Goal: Communication & Community: Answer question/provide support

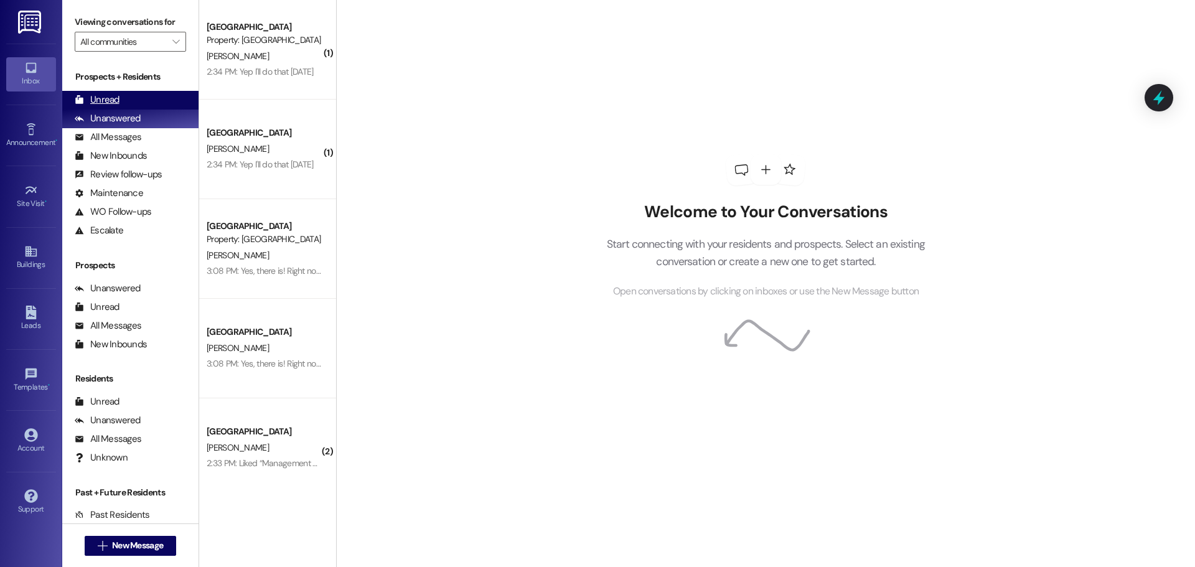
click at [136, 93] on div "Unread (0)" at bounding box center [130, 100] width 136 height 19
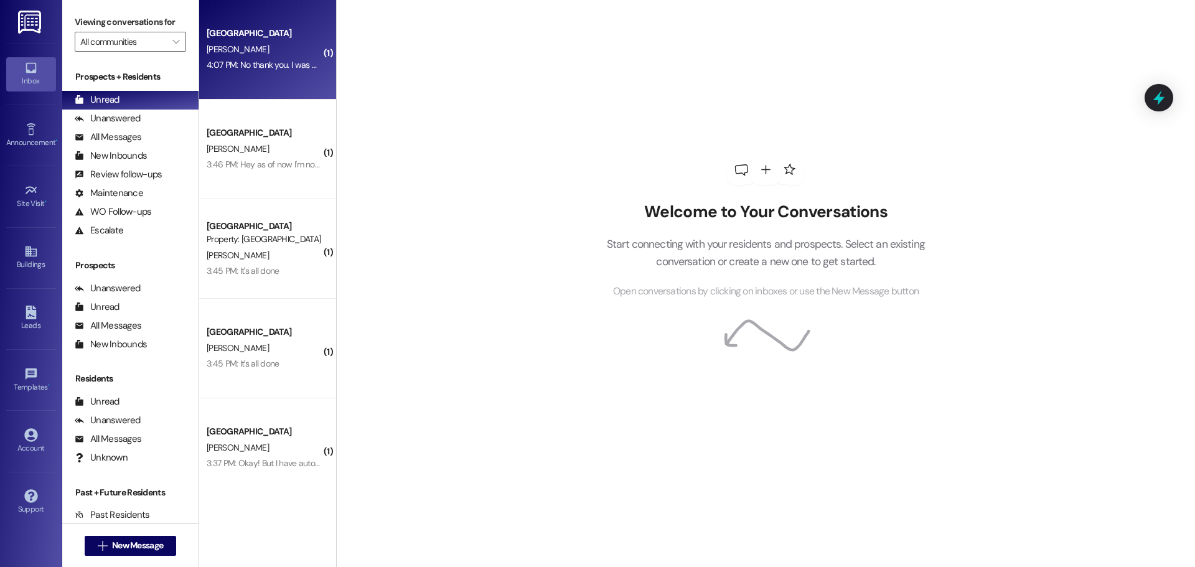
click at [224, 66] on div "4:07 PM: No thank you. I was wondering how payments worked though? I think I pa…" at bounding box center [771, 64] width 1128 height 11
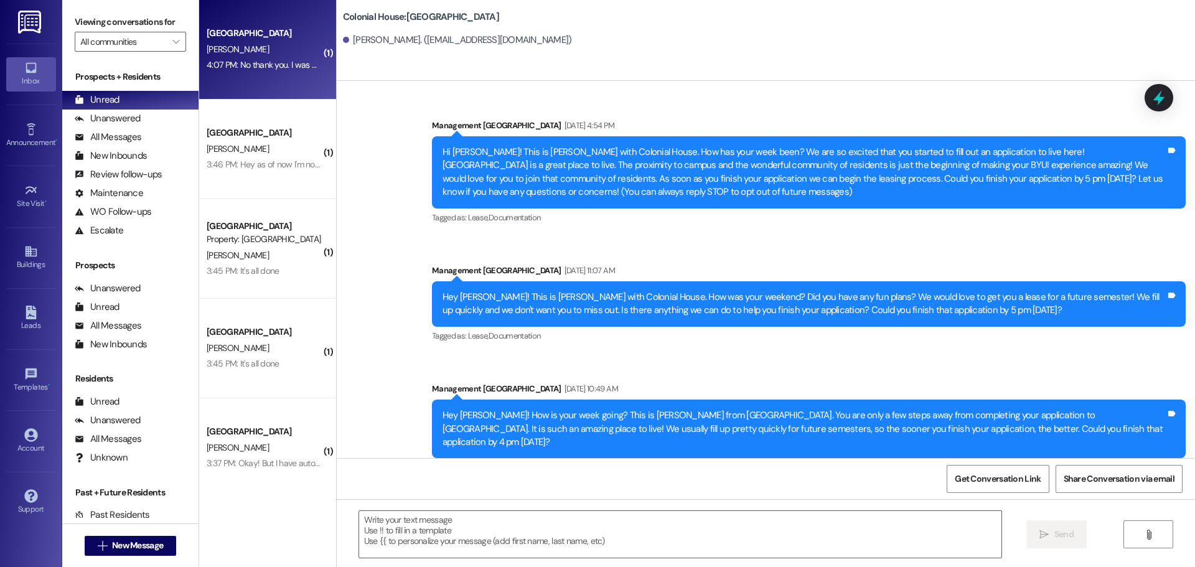
scroll to position [3726, 0]
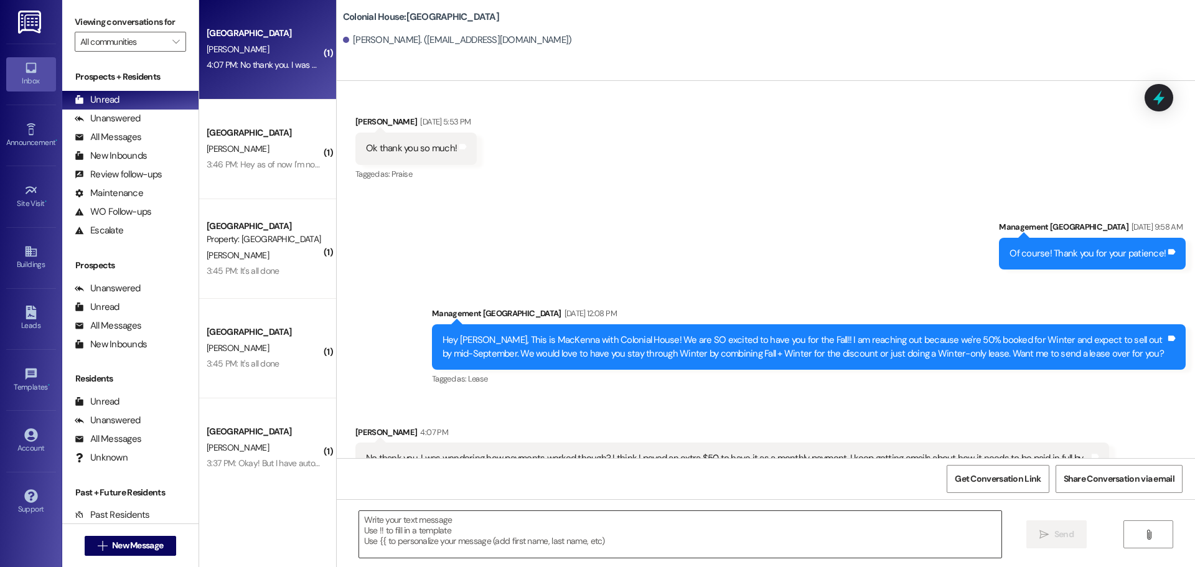
click at [451, 522] on textarea at bounding box center [680, 534] width 643 height 47
click at [498, 511] on div "No problem!! Yes, you do have a" at bounding box center [681, 535] width 644 height 48
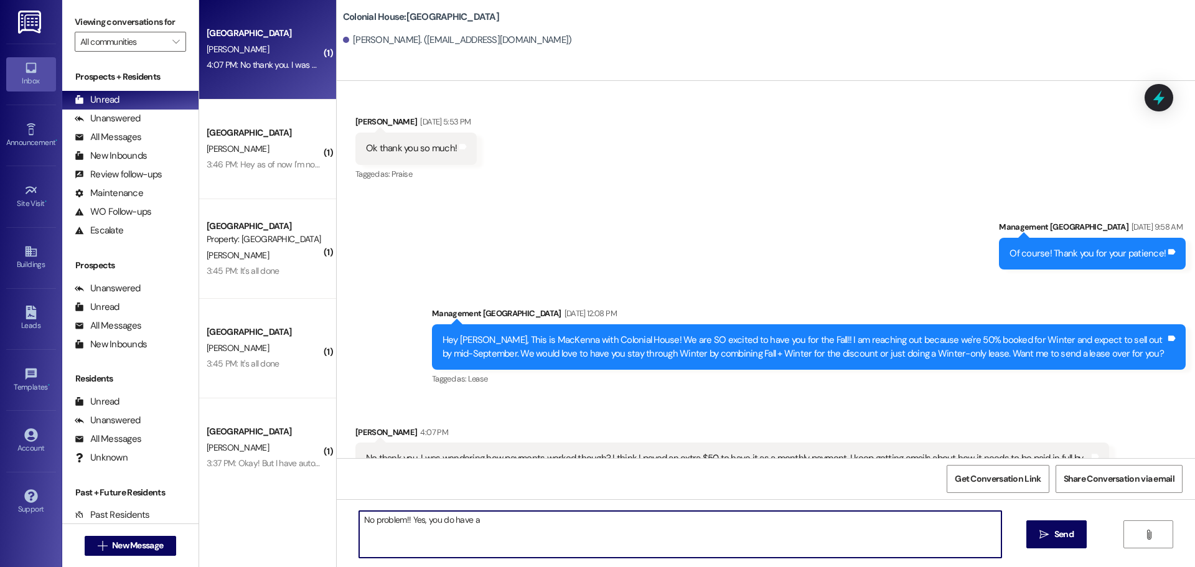
click at [498, 516] on textarea "No problem!! Yes, you do have a" at bounding box center [680, 534] width 643 height 47
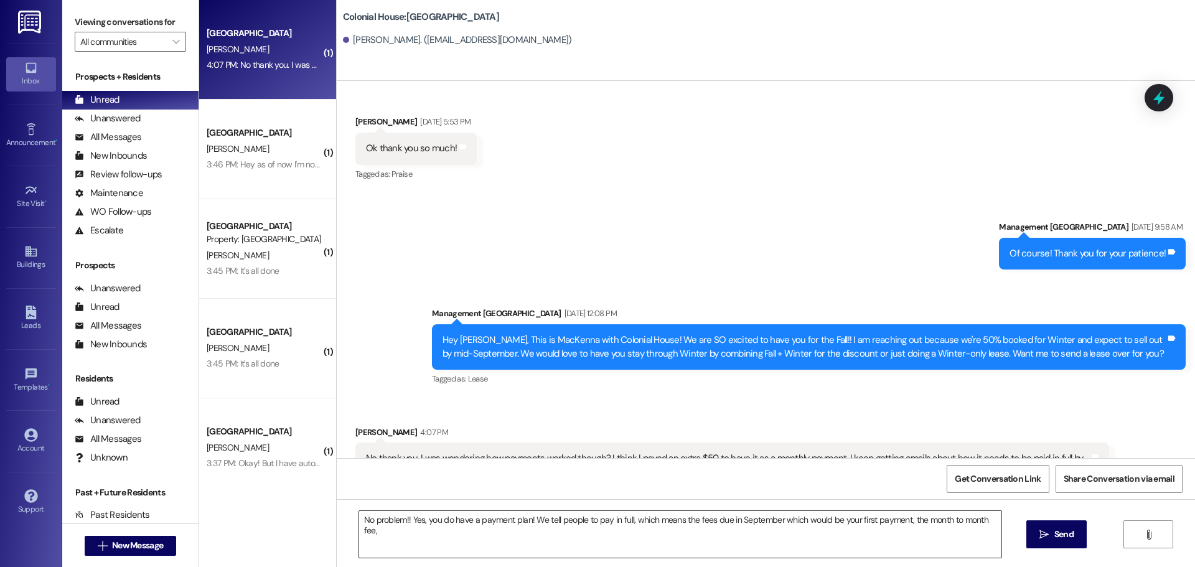
click at [990, 517] on textarea "No problem!! Yes, you do have a payment plan! We tell people to pay in full, wh…" at bounding box center [680, 534] width 643 height 47
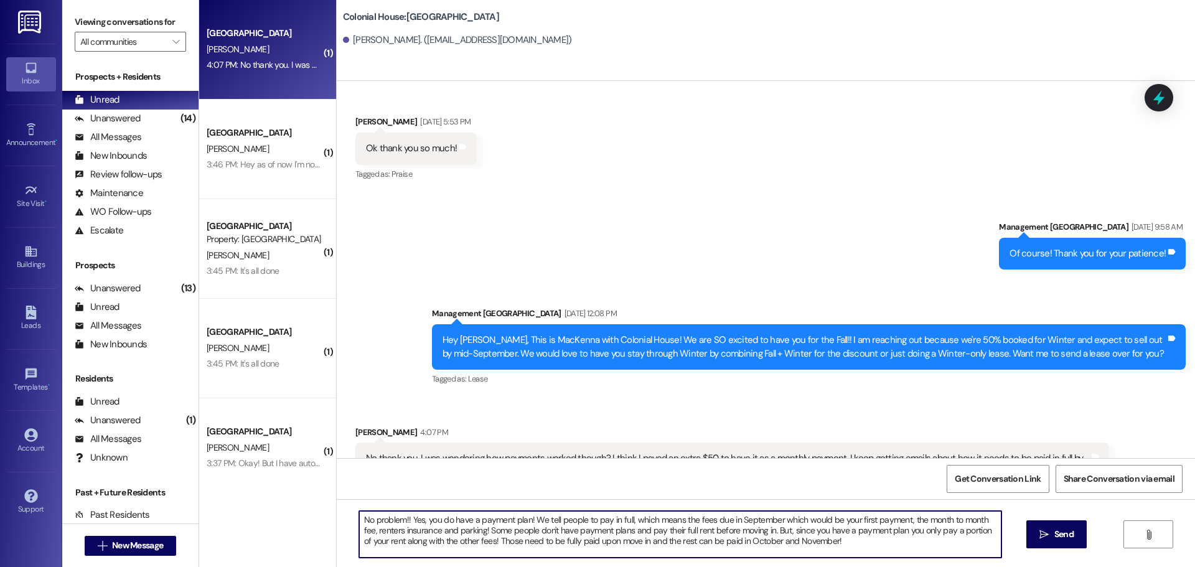
click at [513, 524] on textarea "No problem!! Yes, you do have a payment plan! We tell people to pay in full, wh…" at bounding box center [680, 534] width 643 height 47
click at [477, 520] on textarea "No problem!! Yes, you do have a payment plan! We tell people to pay in full, wh…" at bounding box center [680, 534] width 643 height 47
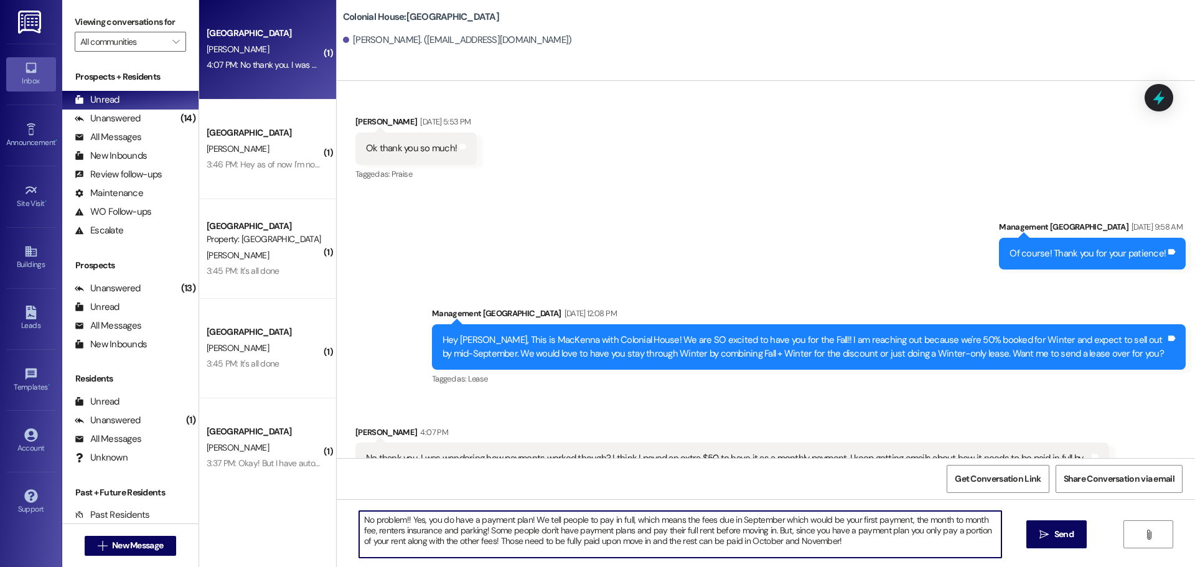
click at [477, 520] on textarea "No problem!! Yes, you do have a payment plan! We tell people to pay in full, wh…" at bounding box center [680, 534] width 643 height 47
paste textarea "😊 Yes, you do have a payment plan. We usually tell residents that “pay in full”…"
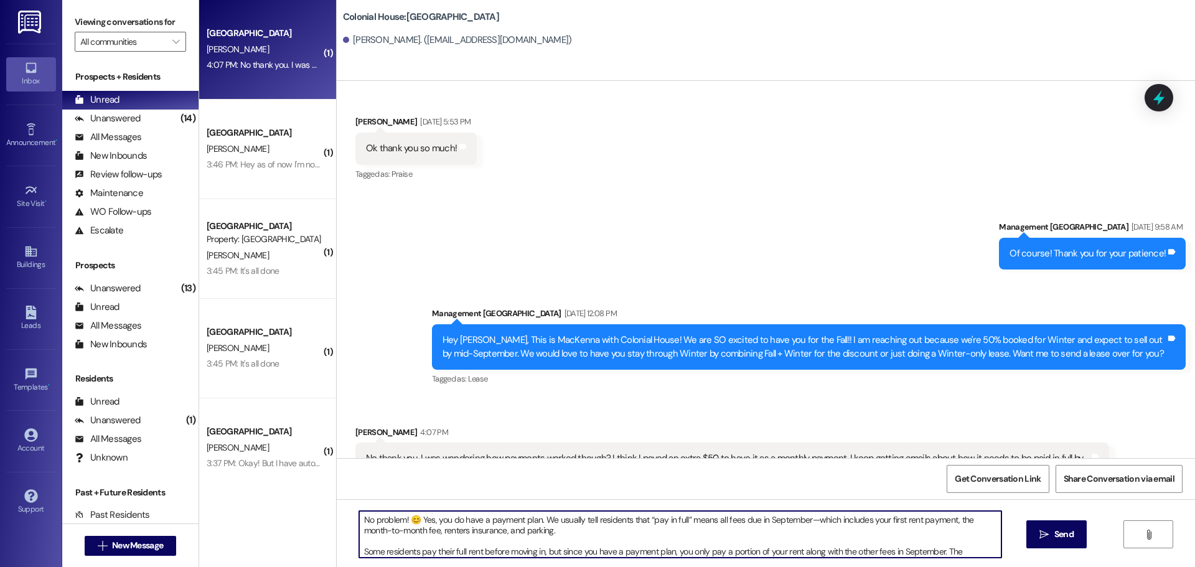
scroll to position [11, 0]
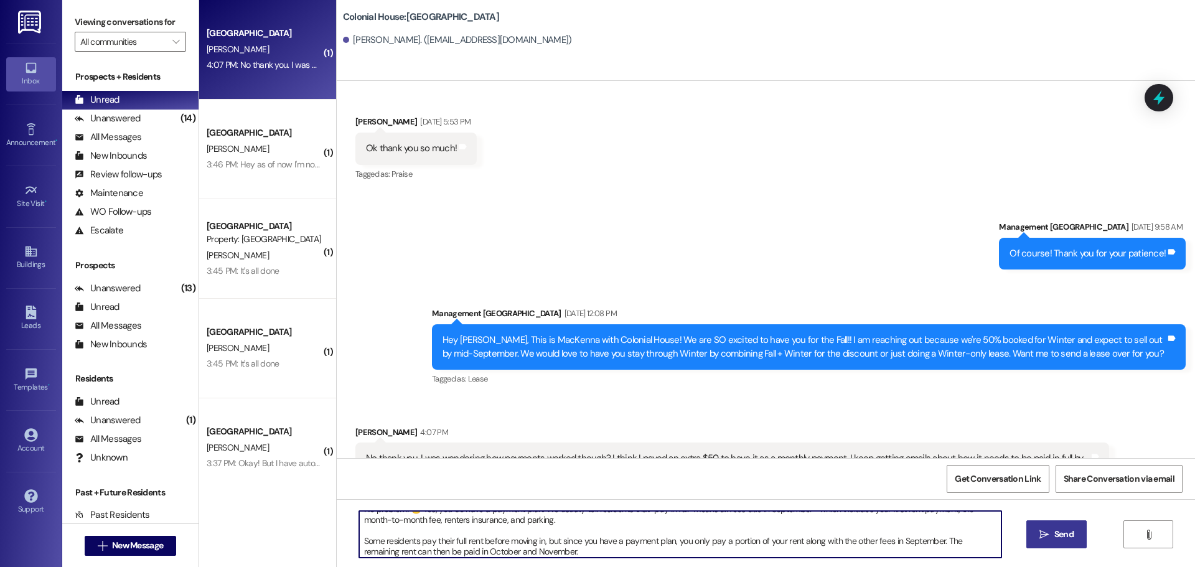
type textarea "No problem! 😊 Yes, you do have a payment plan. We usually tell residents that “…"
click at [1027, 535] on button " Send" at bounding box center [1057, 535] width 60 height 28
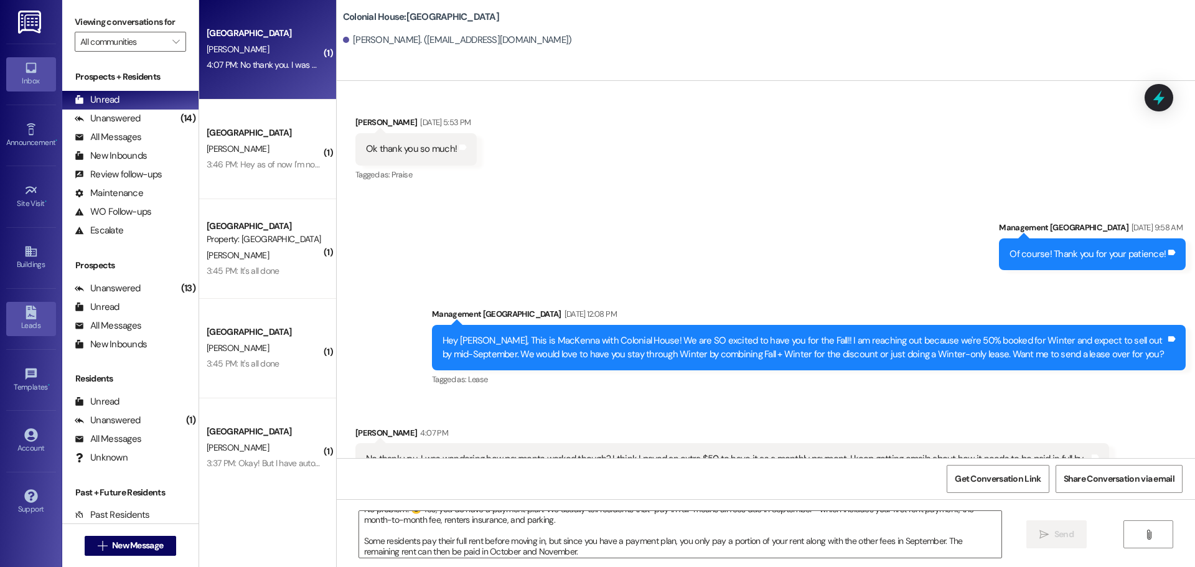
scroll to position [0, 0]
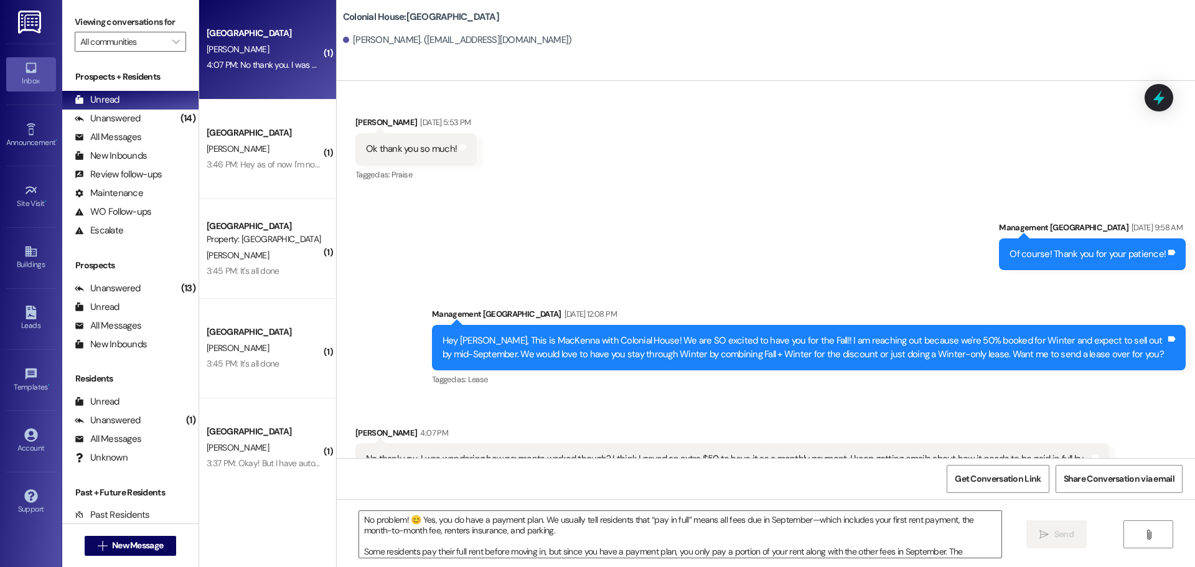
click at [287, 166] on div "3:46 PM: Hey as of now I'm not planning to stay at [GEOGRAPHIC_DATA] for winter…" at bounding box center [456, 164] width 499 height 11
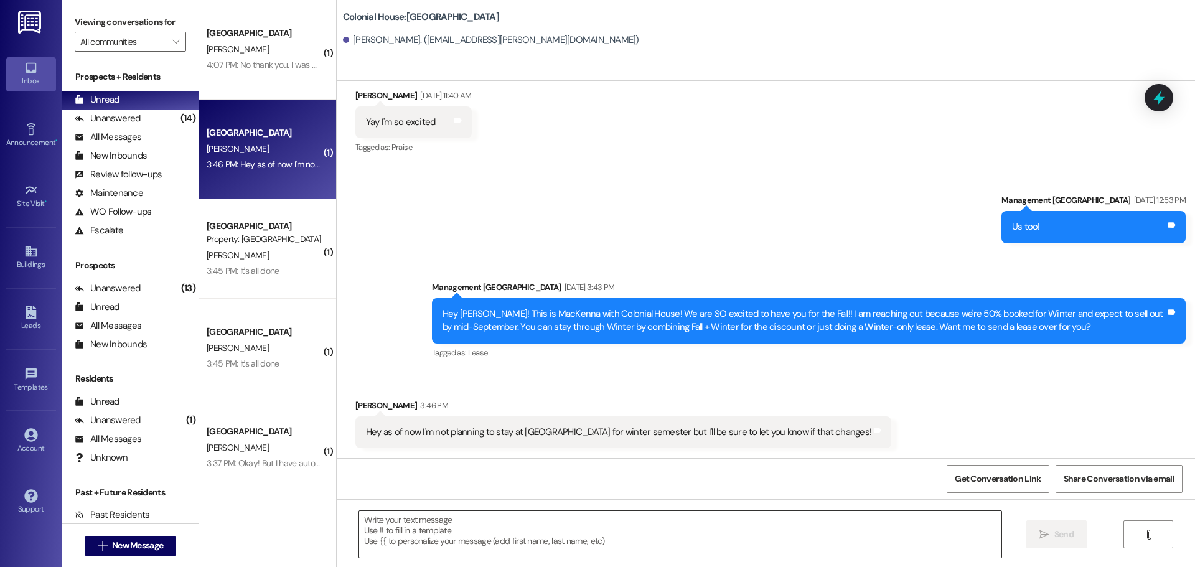
scroll to position [3038, 0]
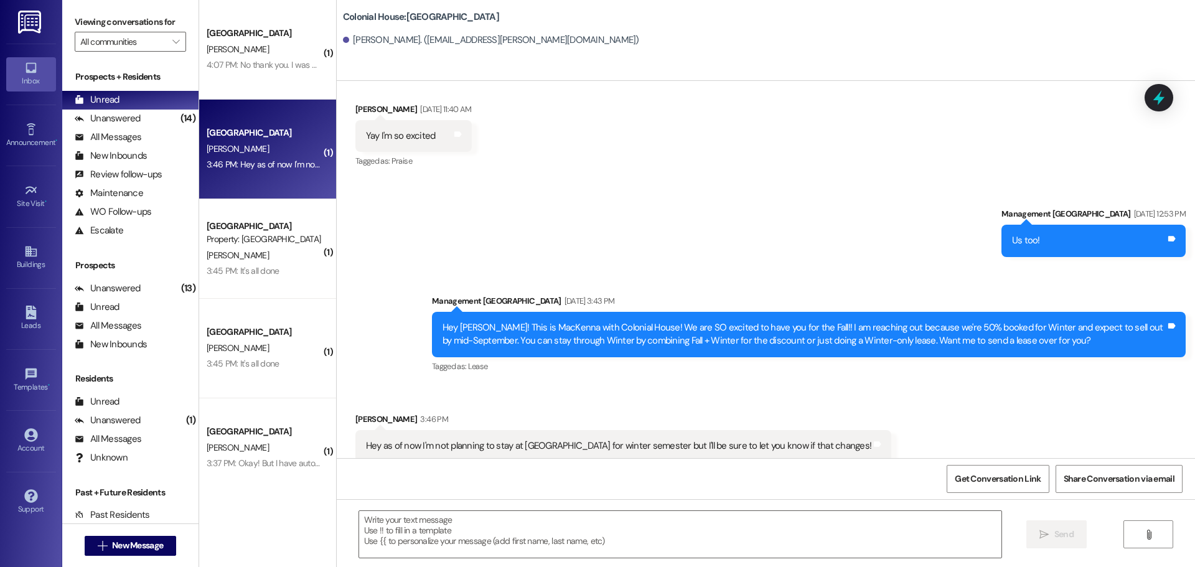
click at [375, 523] on textarea at bounding box center [680, 534] width 643 height 47
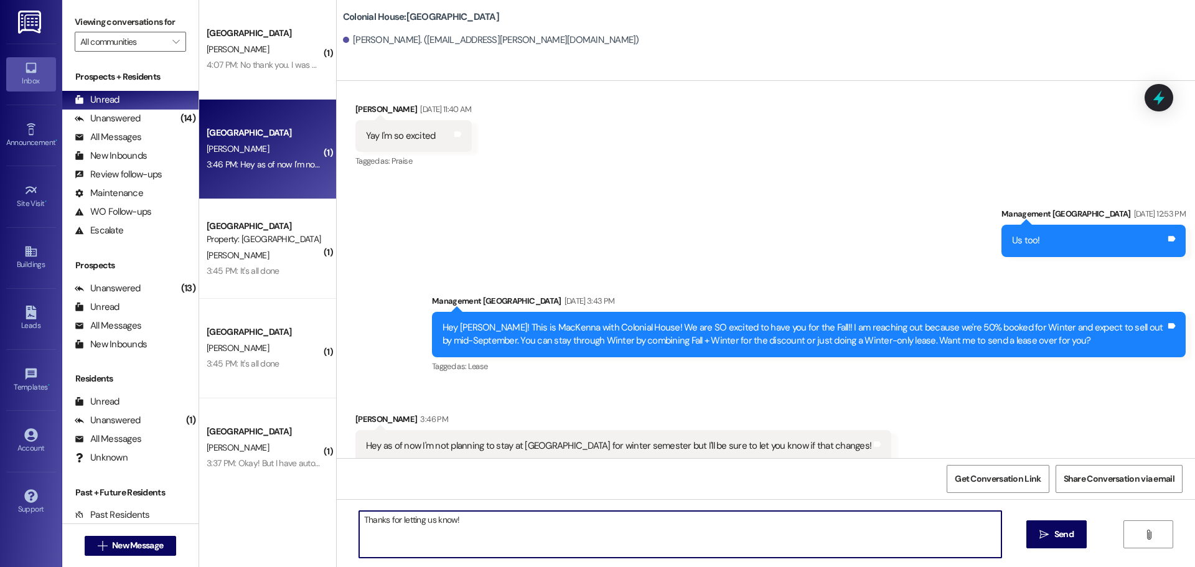
type textarea "Thanks for letting us know!!"
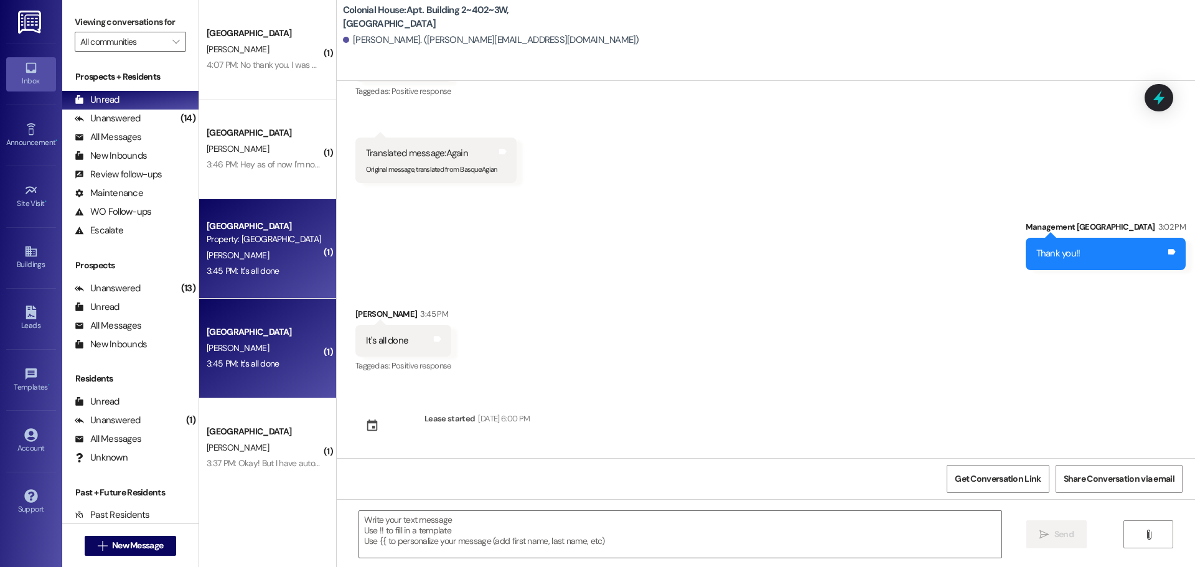
scroll to position [20475, 0]
click at [396, 526] on textarea at bounding box center [680, 534] width 643 height 47
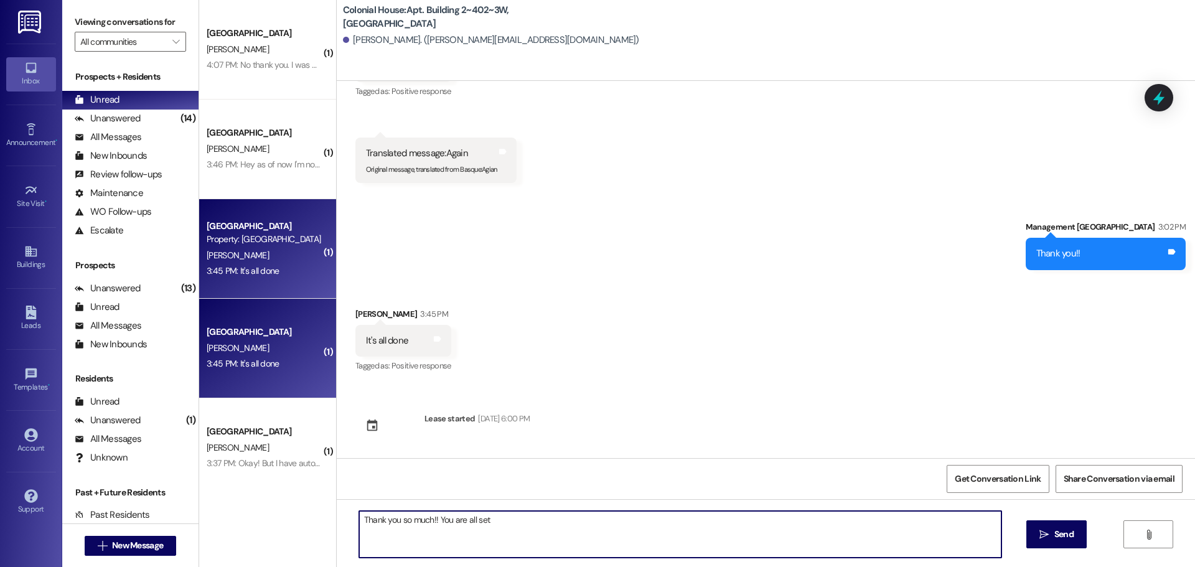
type textarea "Thank you so much!! You are all set!"
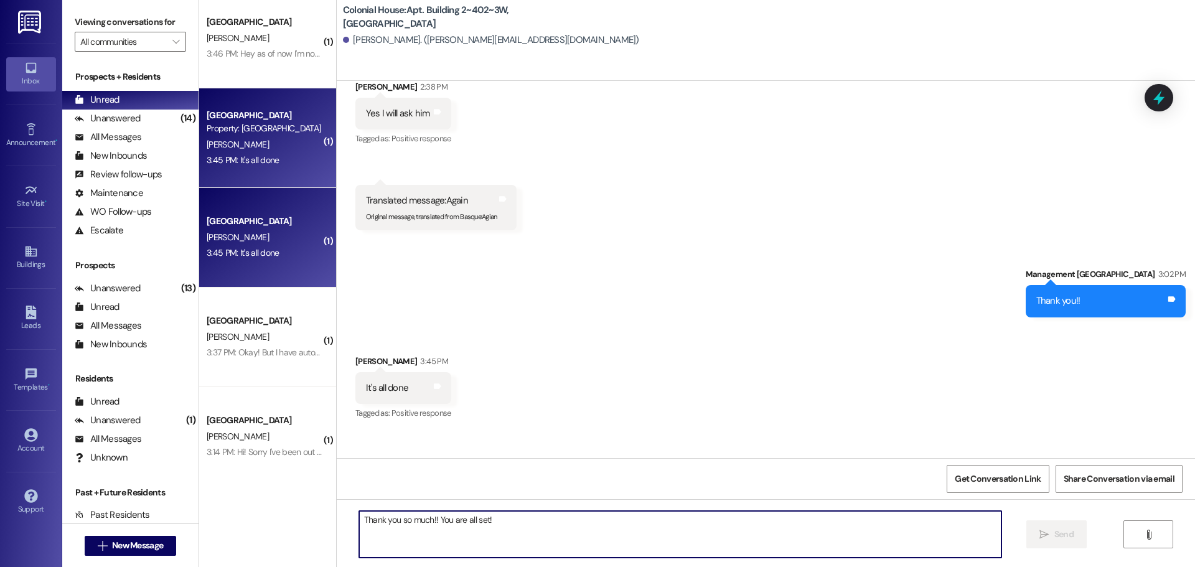
scroll to position [125, 0]
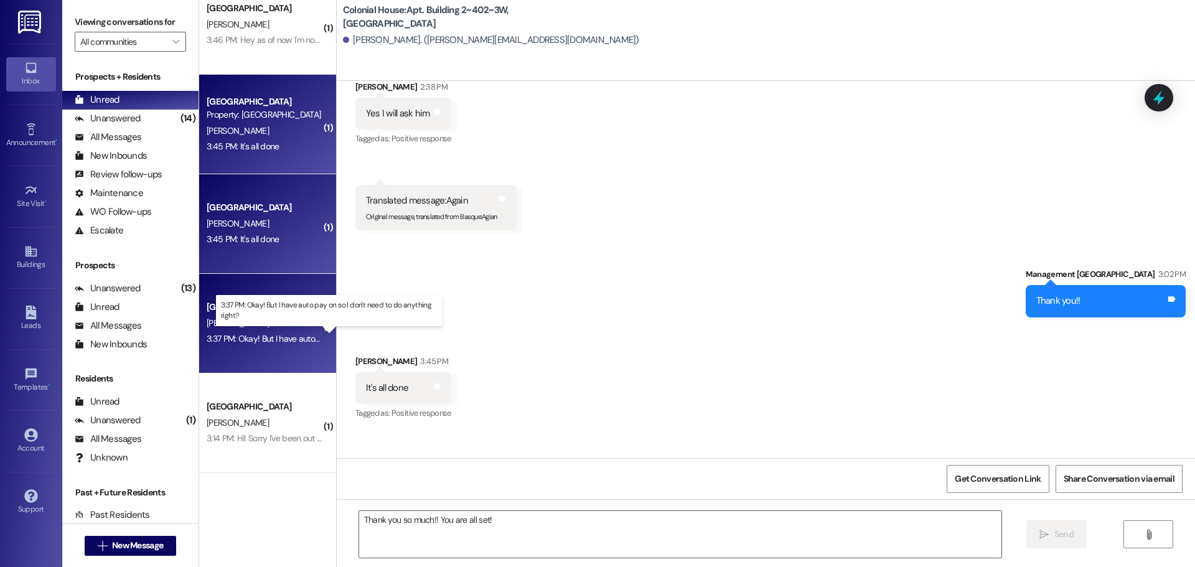
click at [258, 337] on div "3:37 PM: Okay! But I have auto pay on so I don't need to do anything right? 3:3…" at bounding box center [340, 338] width 266 height 11
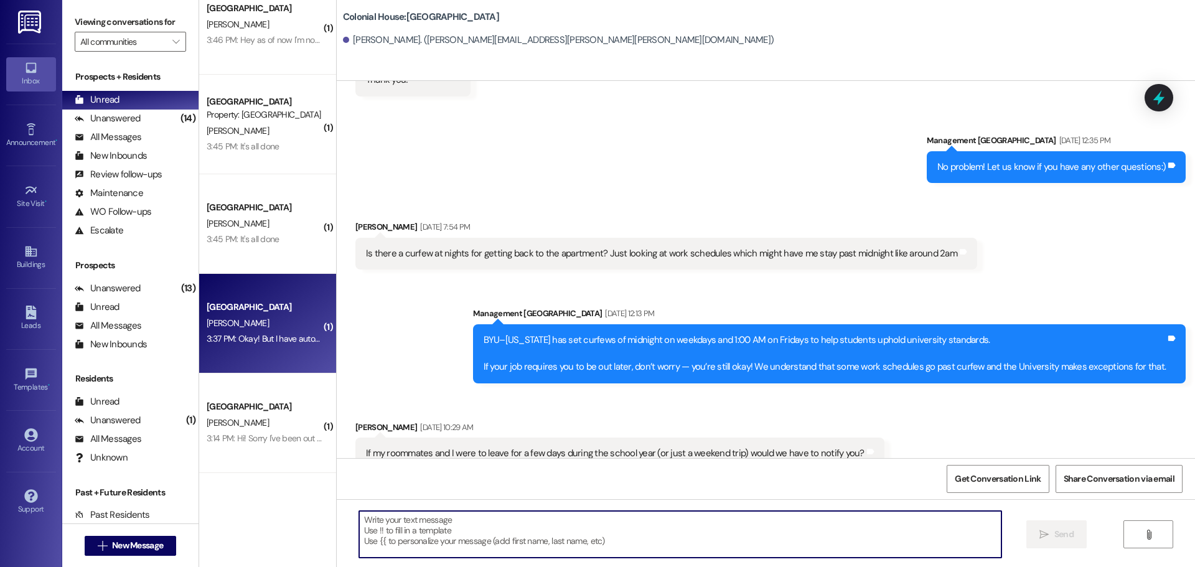
click at [390, 532] on textarea at bounding box center [680, 534] width 643 height 47
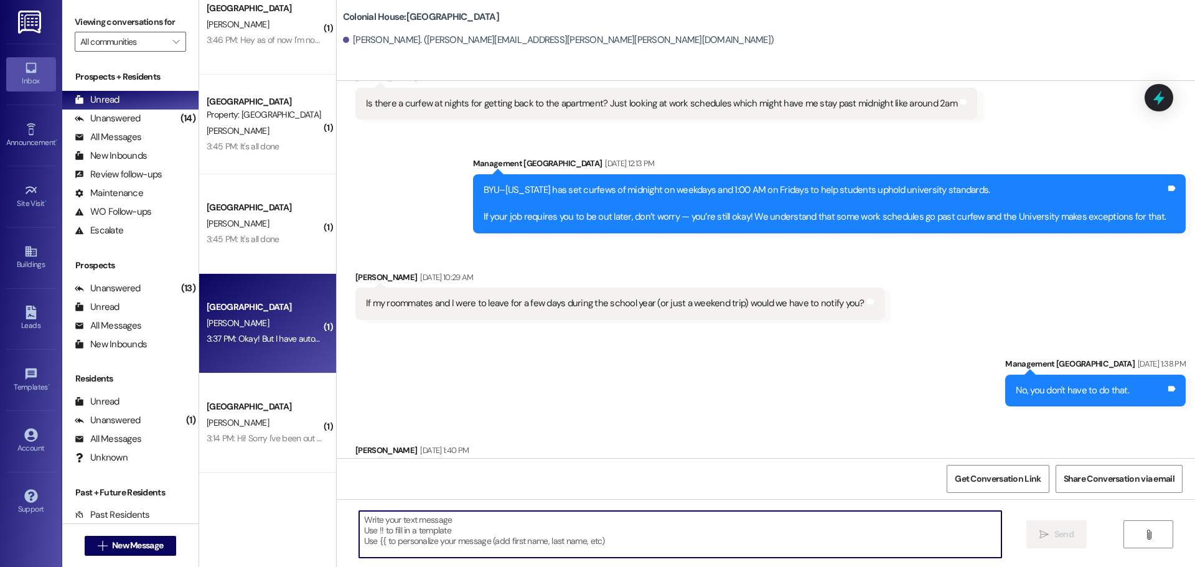
scroll to position [1775, 0]
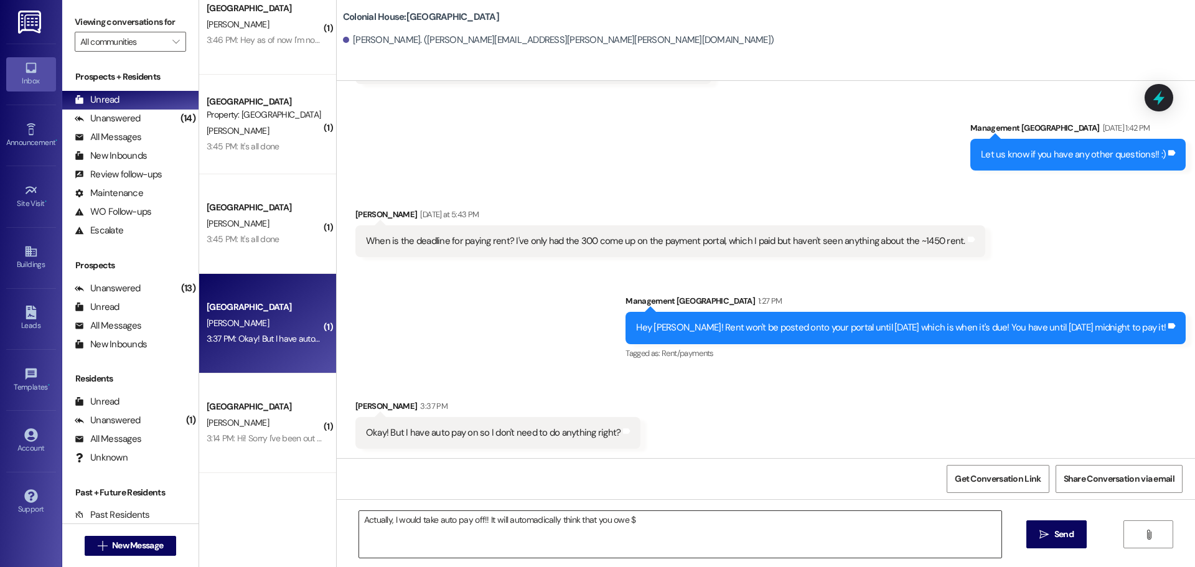
drag, startPoint x: 659, startPoint y: 527, endPoint x: 672, endPoint y: 527, distance: 13.1
click at [659, 527] on textarea "Actually, I would take auto pay off!! It will automadically think that you owe $" at bounding box center [680, 534] width 643 height 47
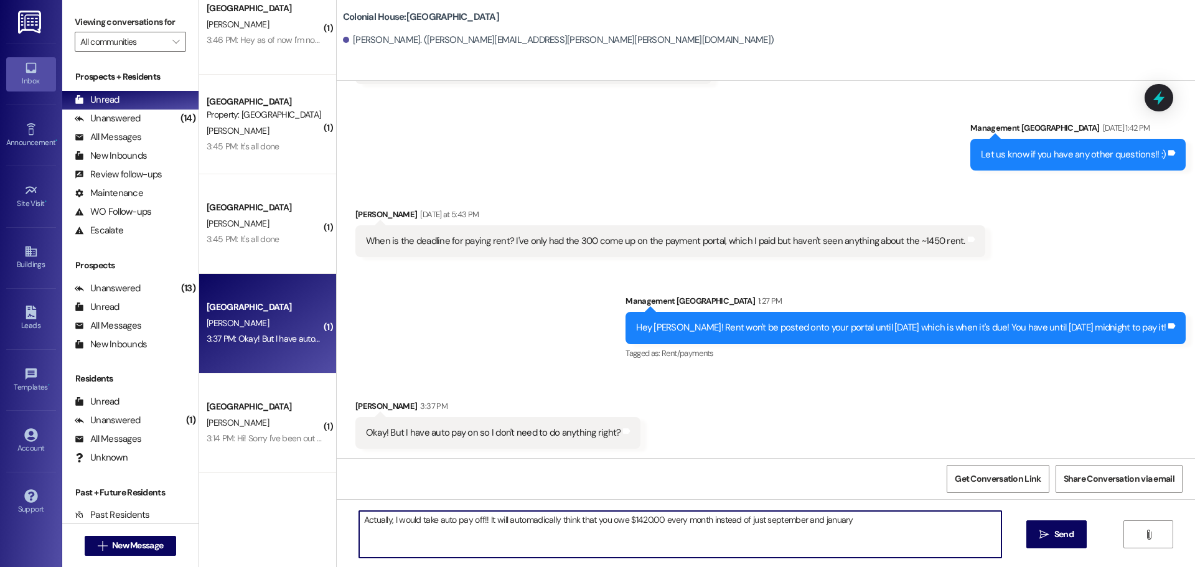
drag, startPoint x: 656, startPoint y: 519, endPoint x: 669, endPoint y: 522, distance: 13.4
click at [628, 523] on textarea "Actually, I would take auto pay off!! It will automadically think that you owe …" at bounding box center [680, 534] width 643 height 47
click at [855, 525] on textarea "Actually, I would take auto pay off!! It will automadically think that you owe …" at bounding box center [680, 534] width 643 height 47
click at [616, 285] on div "Sent via SMS Management Colonial House 1:27 PM Hey [PERSON_NAME]! Rent won't be…" at bounding box center [905, 328] width 579 height 87
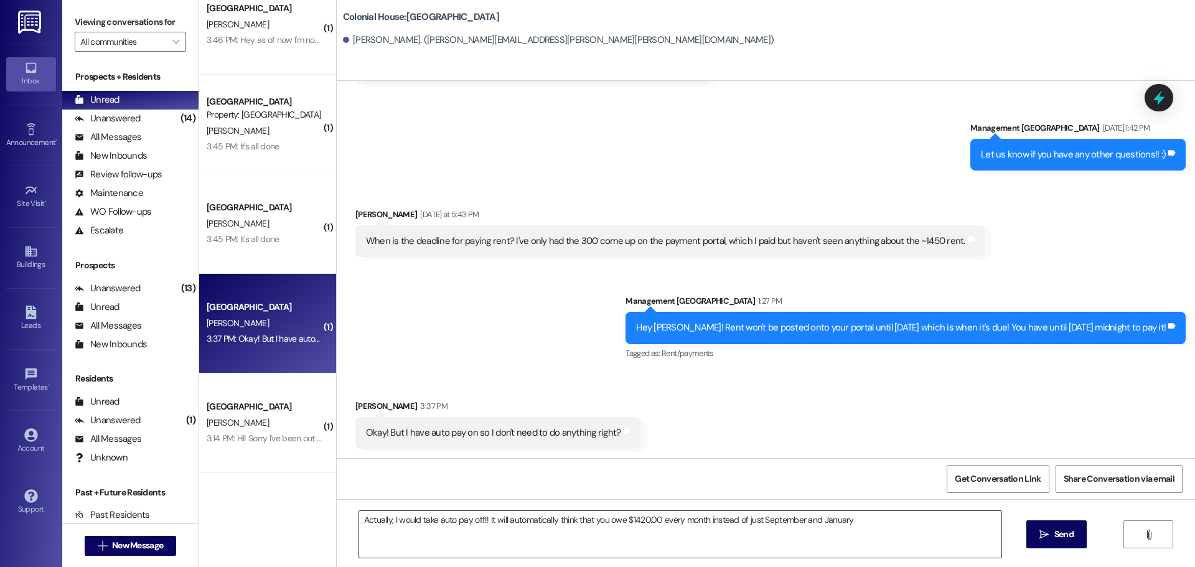
click at [887, 531] on textarea "Actually, I would take auto pay off!! It will automatically think that you owe …" at bounding box center [680, 534] width 643 height 47
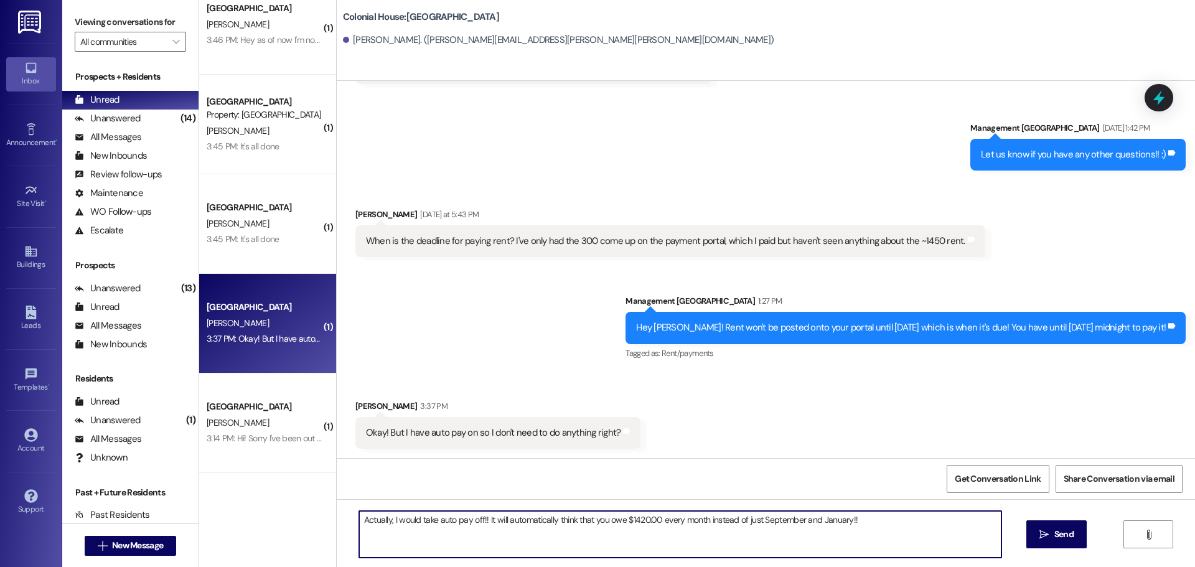
click at [879, 526] on textarea "Actually, I would take auto pay off!! It will automatically think that you owe …" at bounding box center [680, 534] width 643 height 47
type textarea "Actually, I would take auto pay off!! It will automatically think that you owe …"
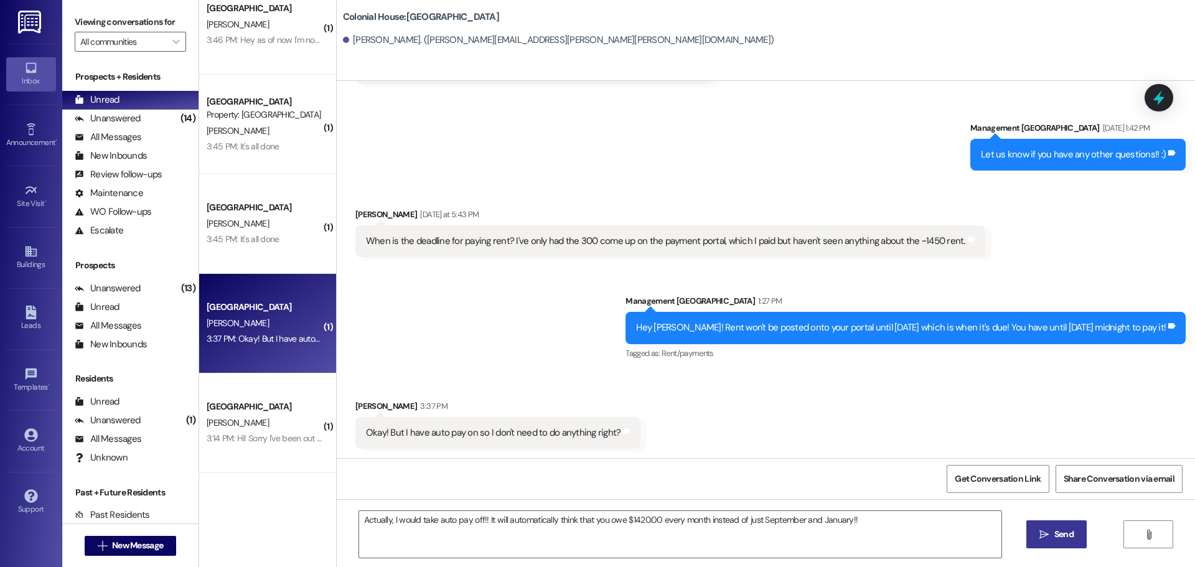
click at [1072, 532] on span "Send" at bounding box center [1064, 534] width 19 height 13
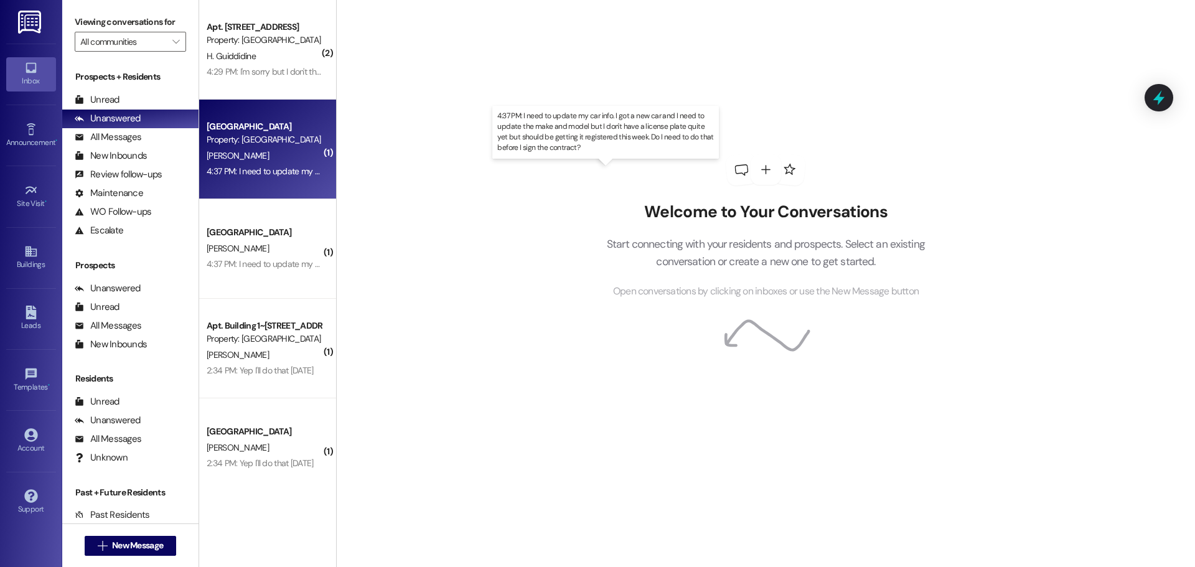
click at [229, 169] on div "4:37 PM: I need to update my car info. I got a new car and I need to update the…" at bounding box center [619, 171] width 824 height 11
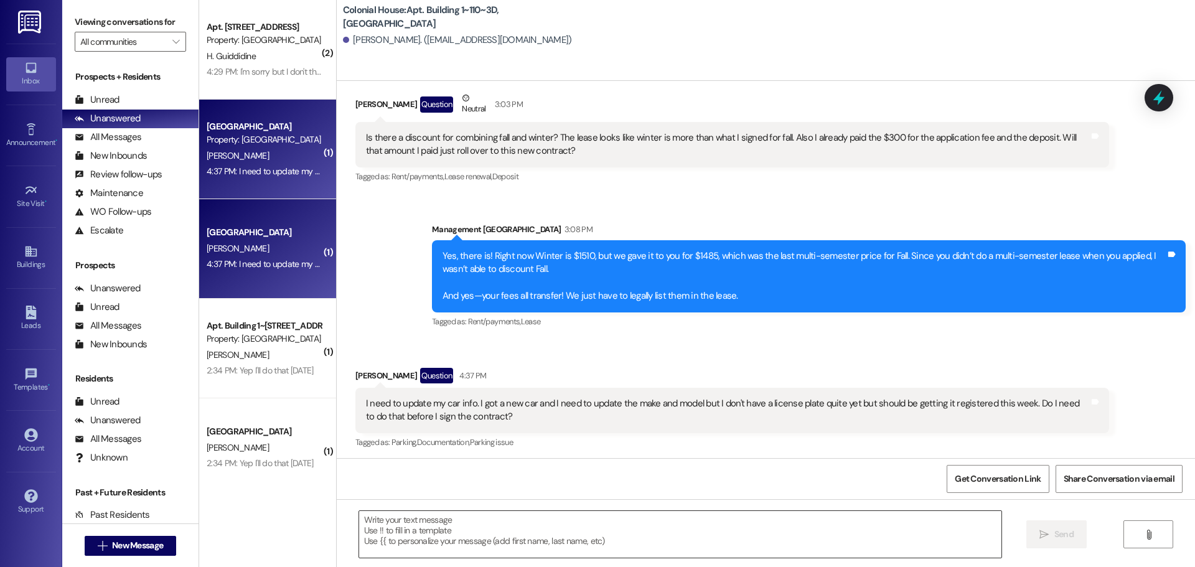
scroll to position [2246, 0]
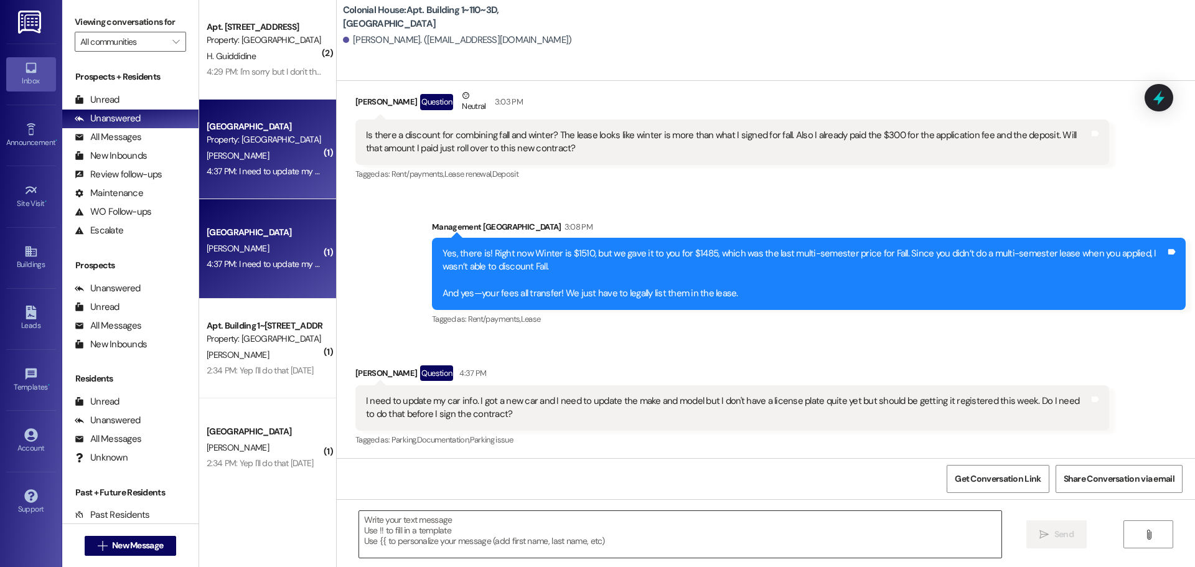
click at [423, 527] on textarea at bounding box center [680, 534] width 643 height 47
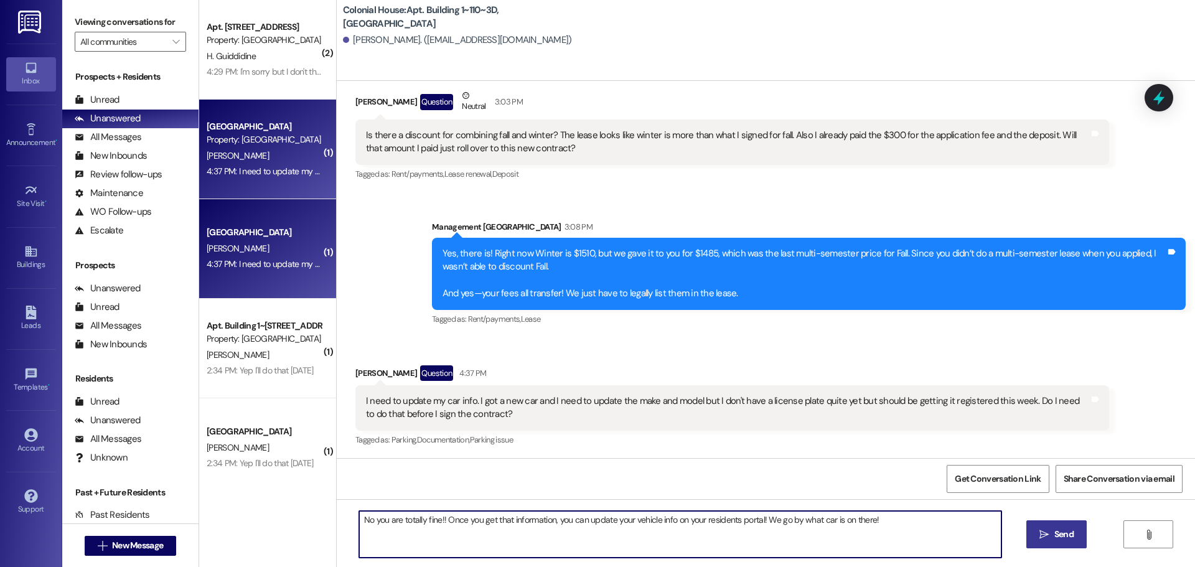
type textarea "No you are totally fine!! Once you get that information, you can update your ve…"
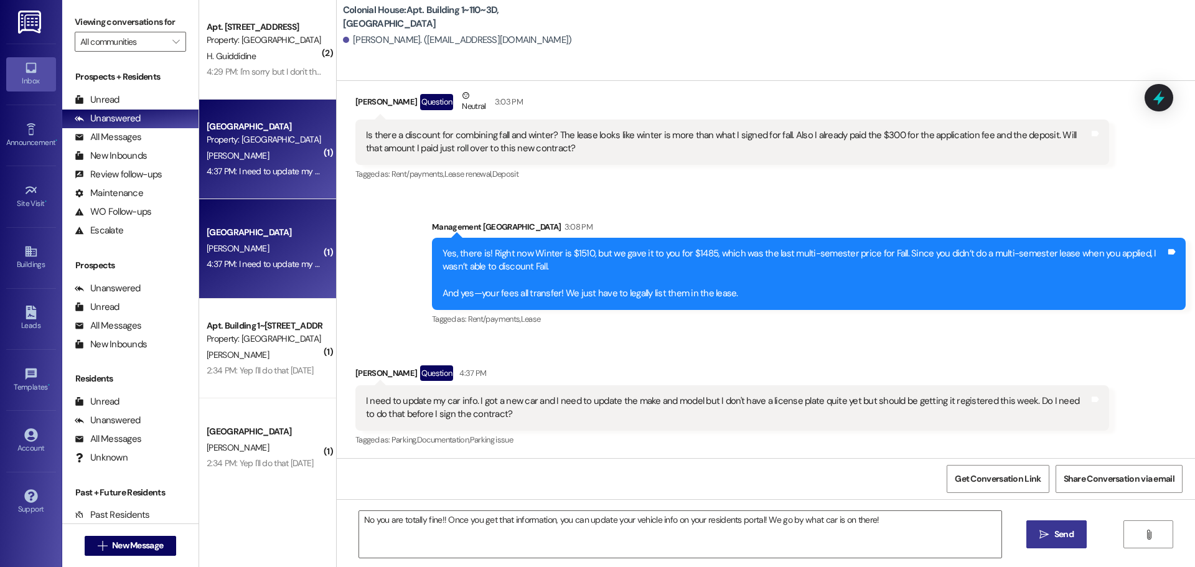
click at [1049, 524] on button " Send" at bounding box center [1057, 535] width 60 height 28
